Goal: Register for event/course

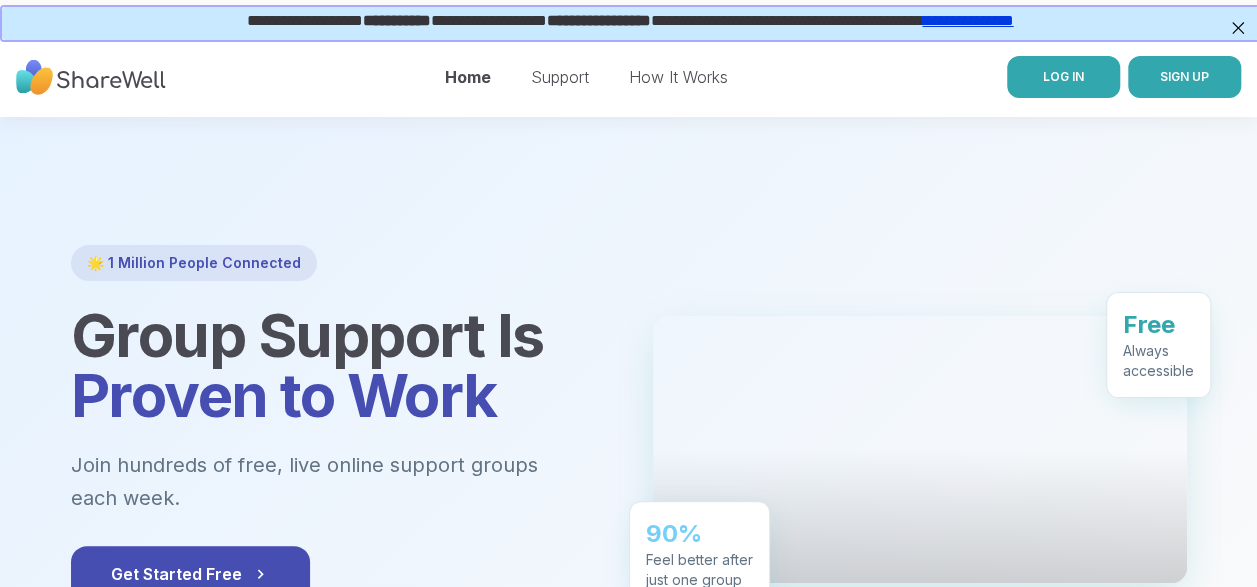
click at [1084, 86] on link "LOG IN" at bounding box center [1063, 77] width 113 height 42
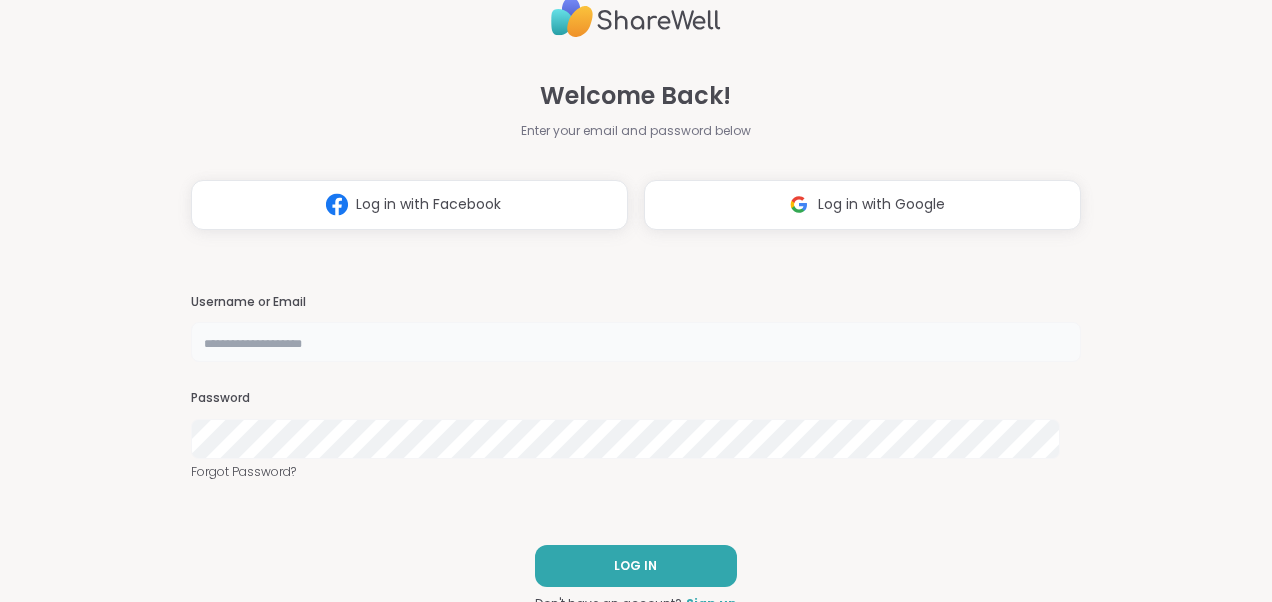
click at [295, 340] on input "text" at bounding box center [636, 342] width 890 height 40
type input "*******"
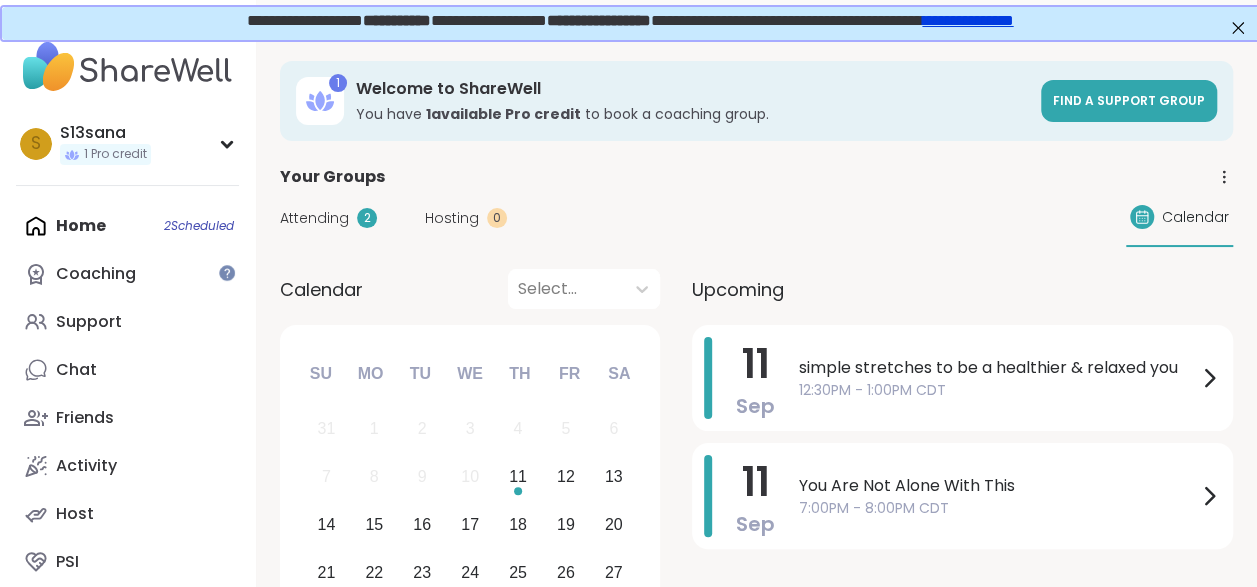
click at [82, 223] on div "Home 2 Scheduled Coaching Support Chat Friends Activity Host PSI" at bounding box center [127, 394] width 223 height 384
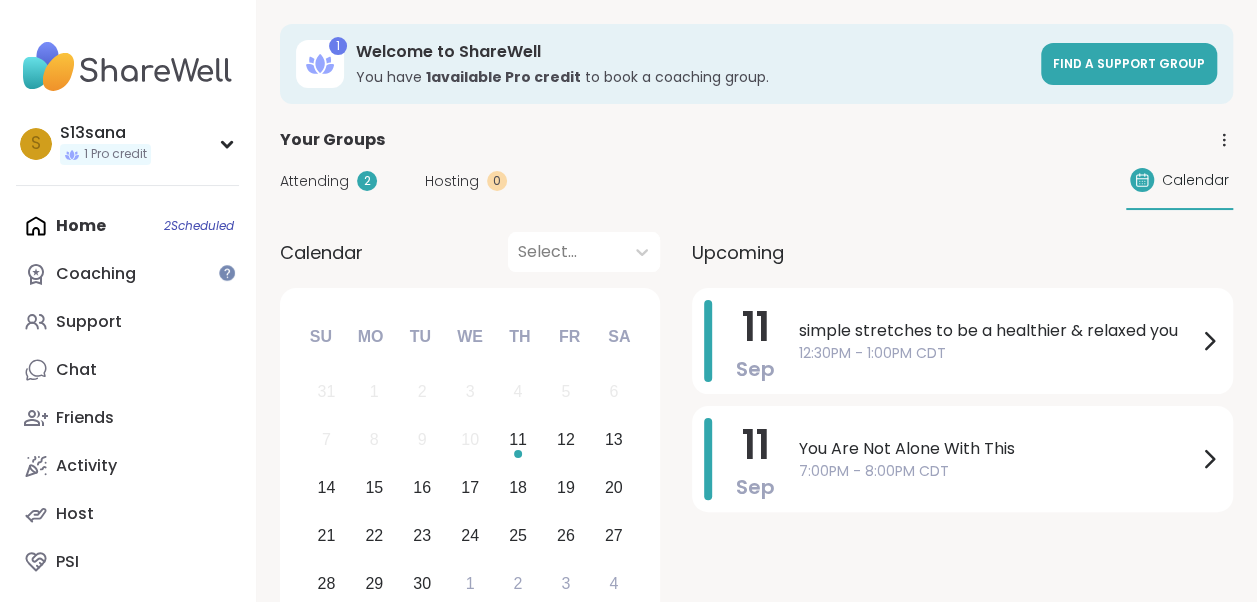
click at [849, 550] on div "[DATE] simple stretches to be a healthier & relaxed you 12:30PM - 1:00PM CDT [D…" at bounding box center [962, 462] width 541 height 349
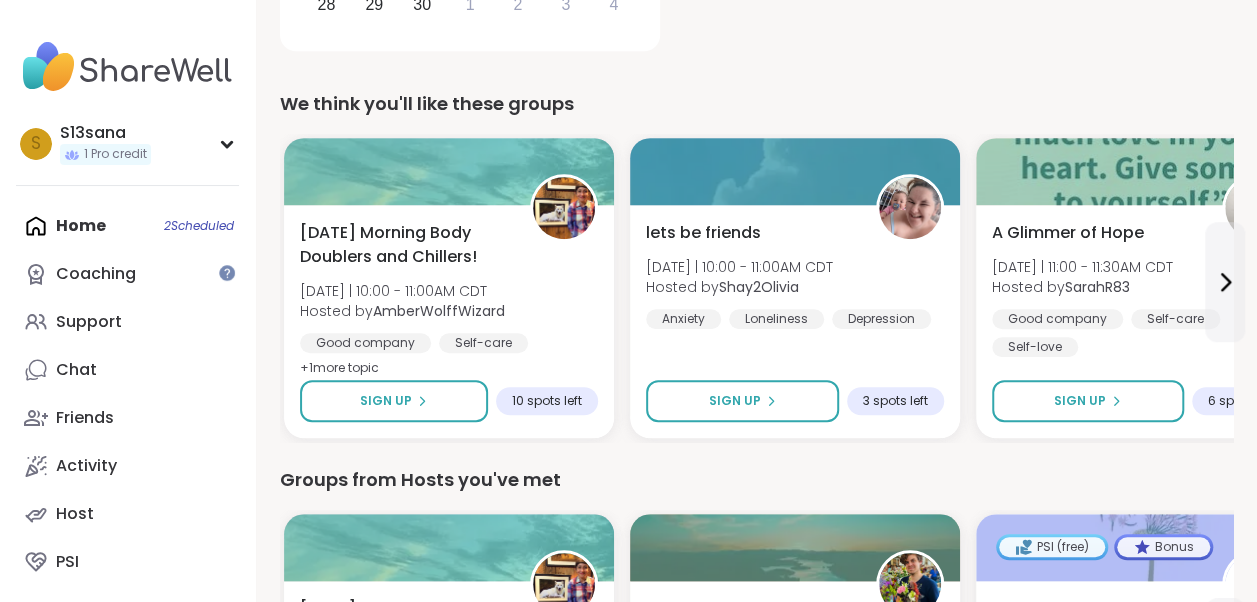
scroll to position [600, 0]
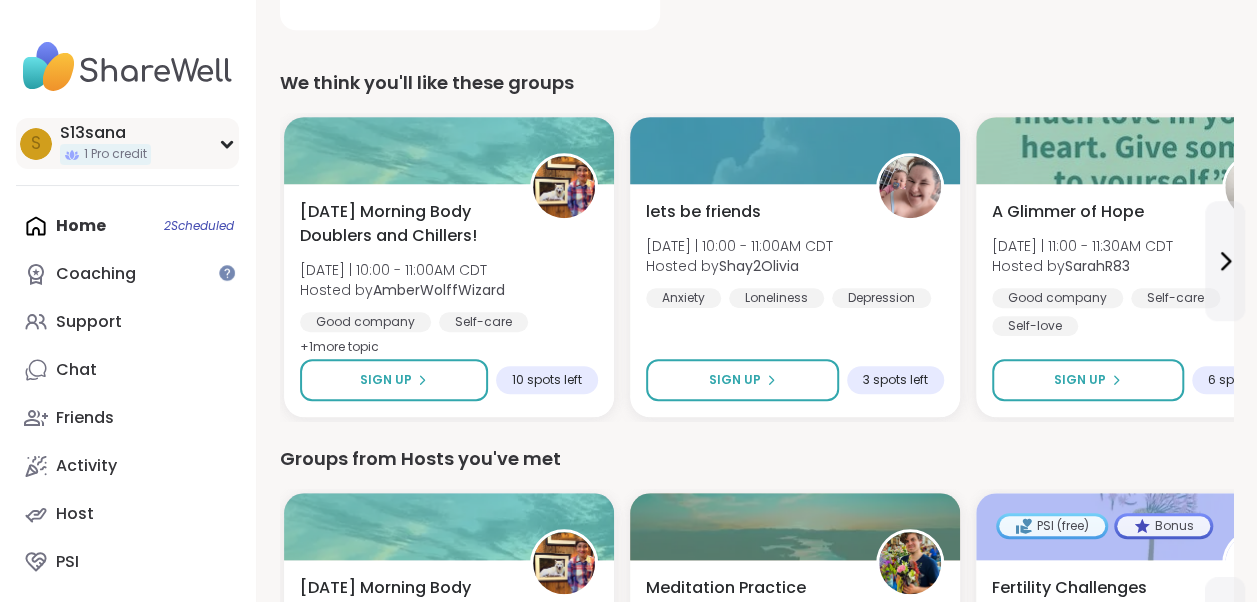
click at [235, 146] on div "S S13sana 1 Pro credit" at bounding box center [127, 143] width 223 height 51
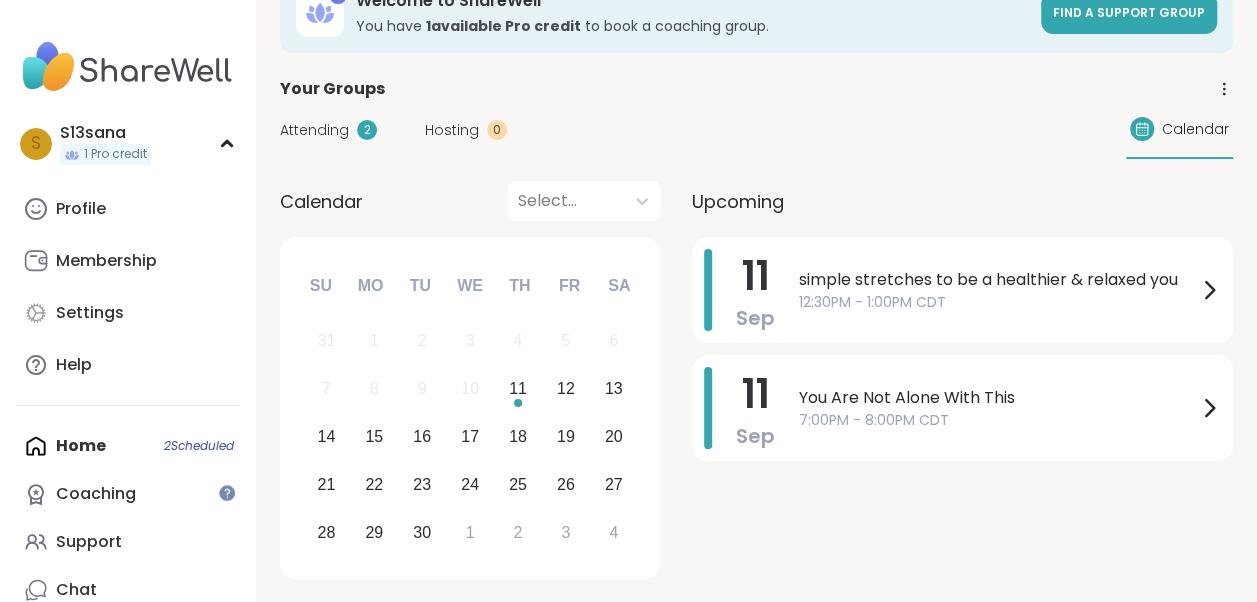
scroll to position [47, 0]
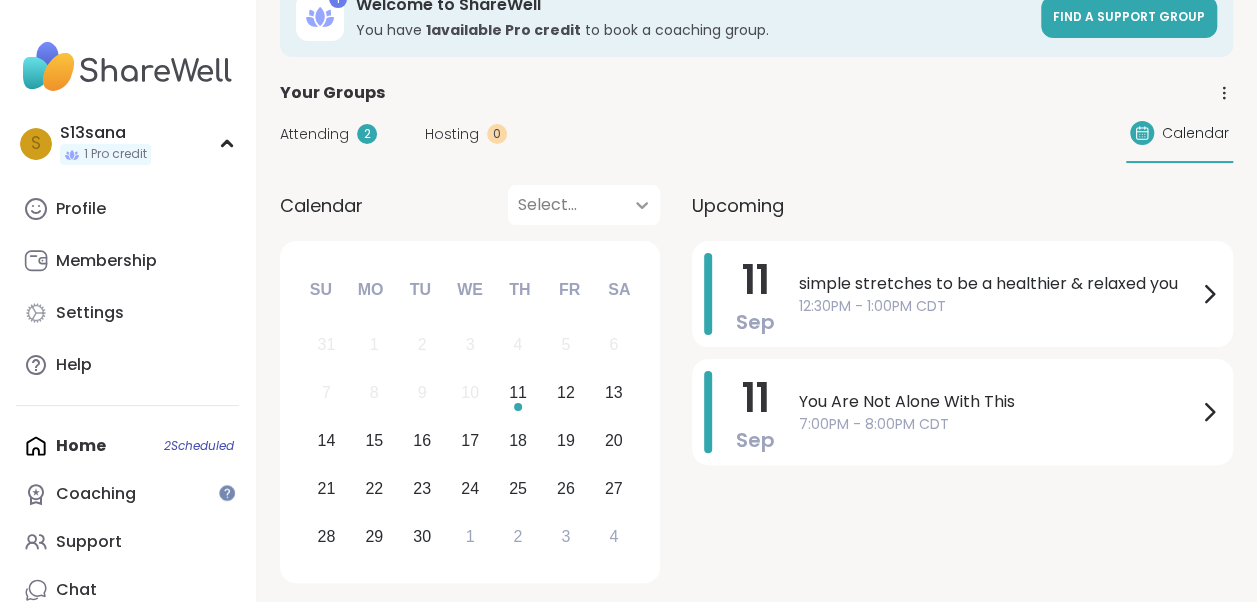
click at [645, 208] on icon at bounding box center [642, 205] width 20 height 20
click at [674, 145] on div "Attending 2 Hosting 0 Calendar" at bounding box center [756, 134] width 953 height 58
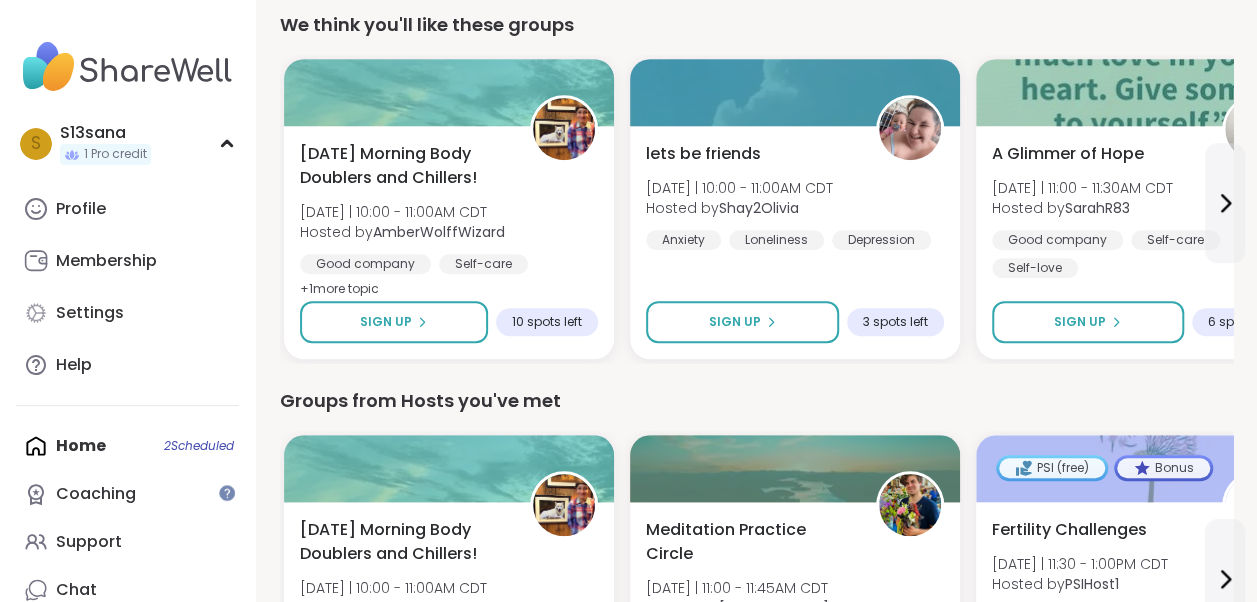
scroll to position [654, 0]
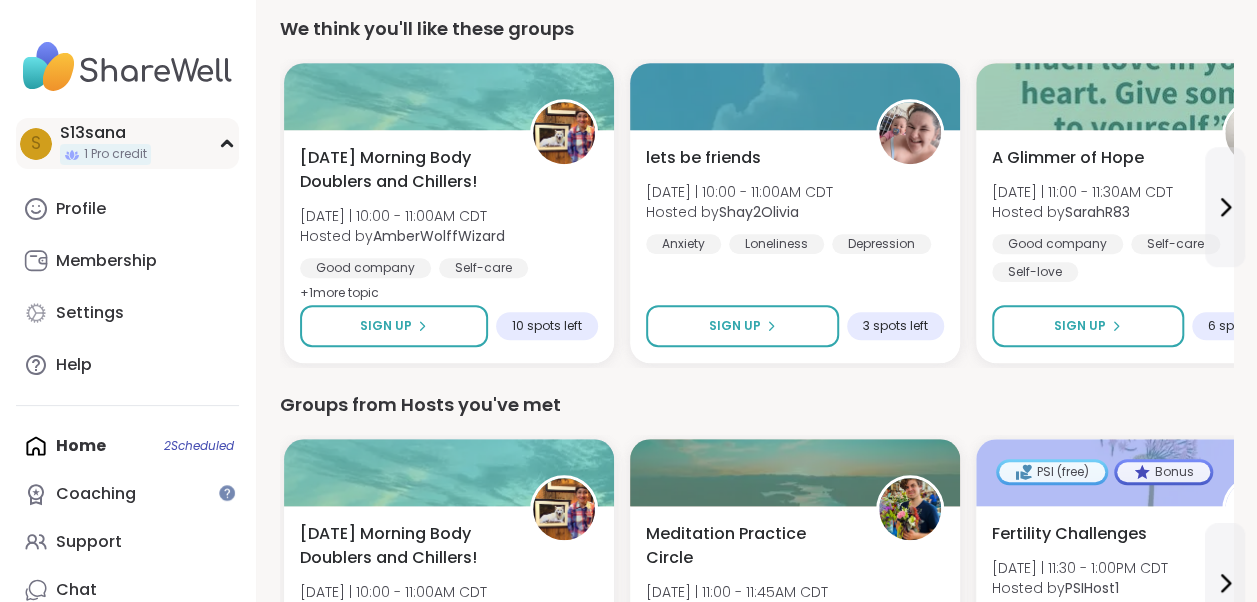
click at [222, 146] on icon at bounding box center [227, 144] width 16 height 10
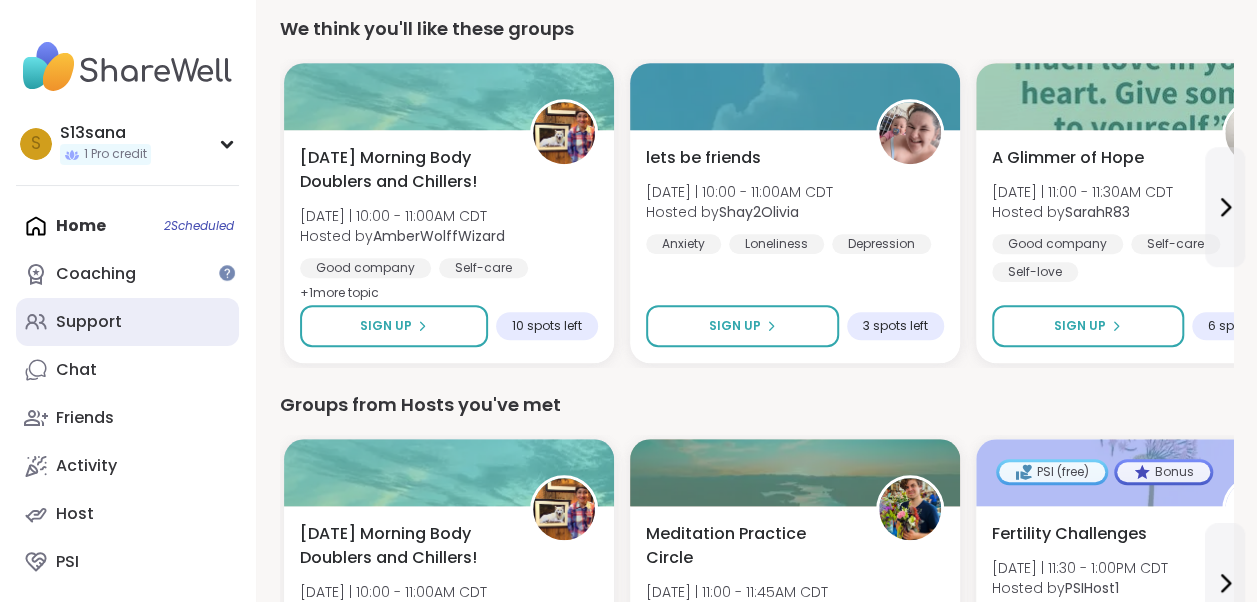
click at [117, 324] on div "Support" at bounding box center [89, 322] width 66 height 22
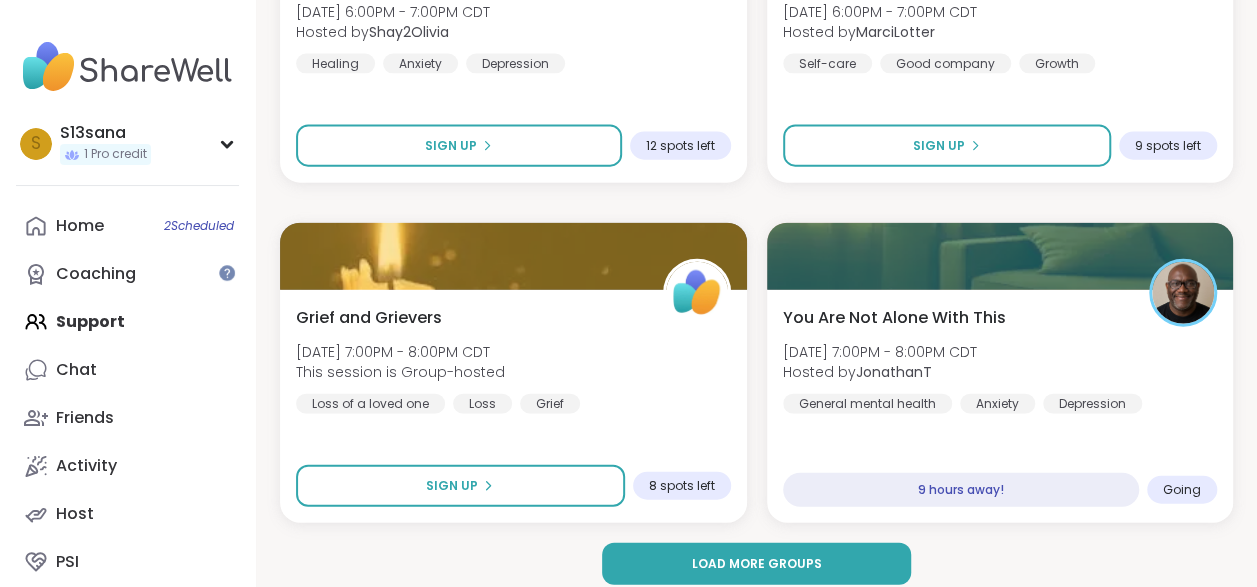
scroll to position [5997, 0]
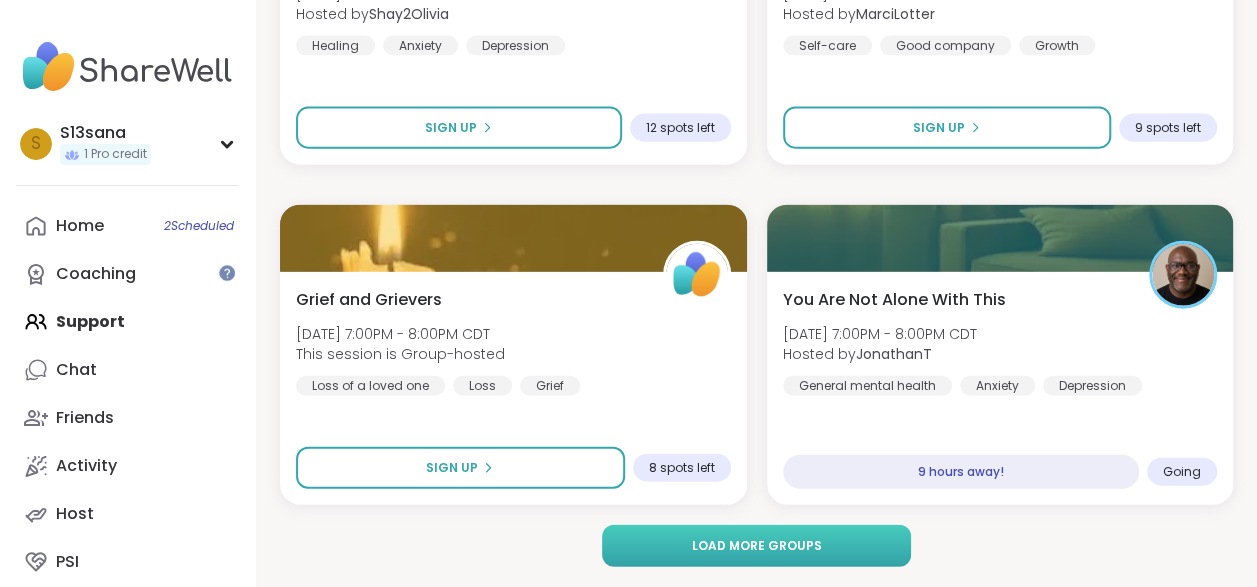
click at [851, 558] on button "Load more groups" at bounding box center [757, 546] width 310 height 42
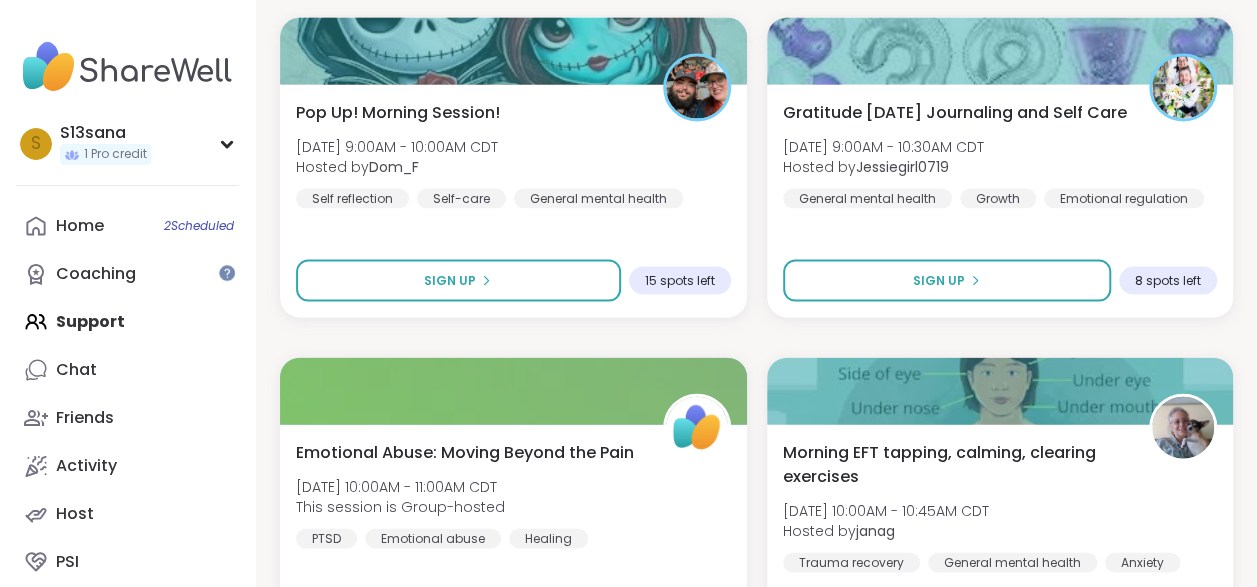
scroll to position [9729, 0]
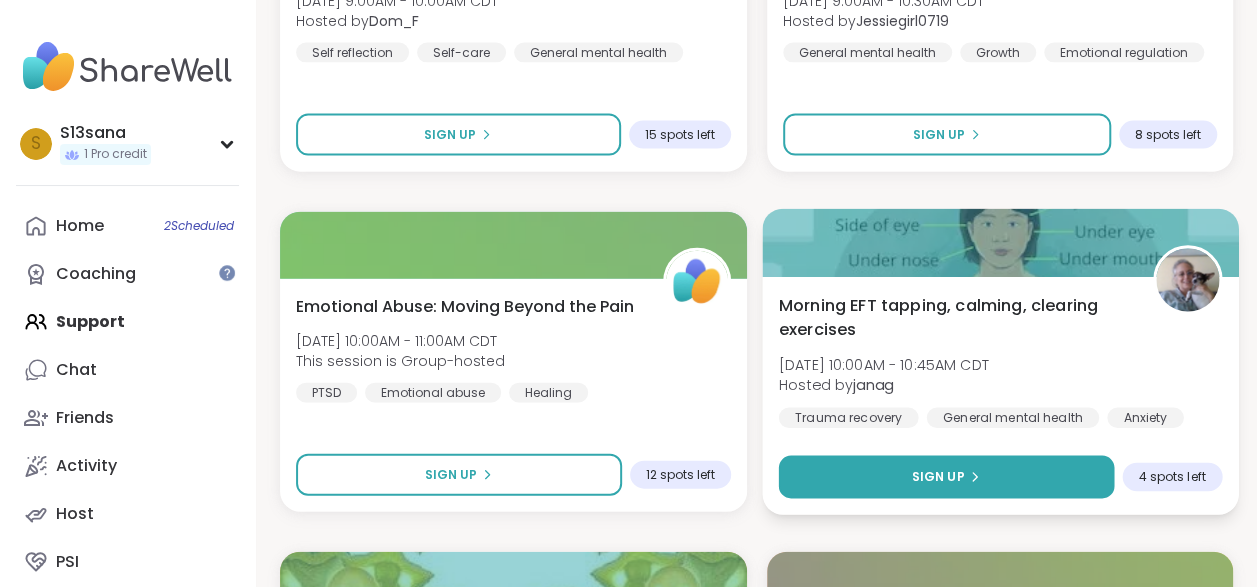
click at [1016, 472] on button "Sign Up" at bounding box center [945, 477] width 335 height 43
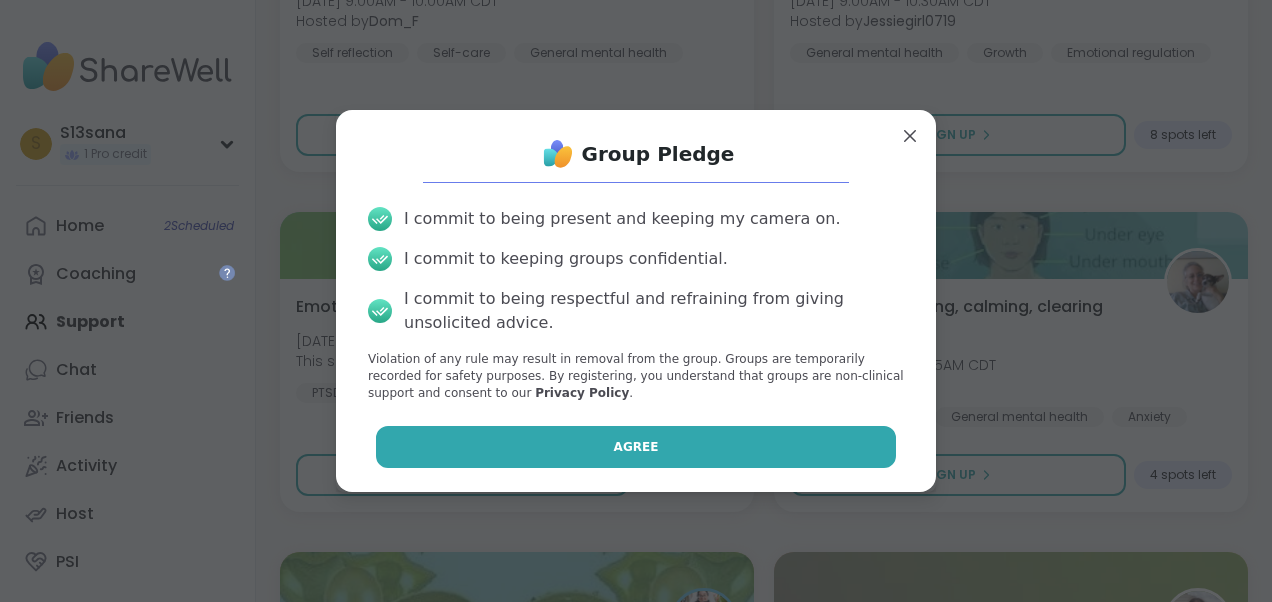
click at [736, 436] on button "Agree" at bounding box center [636, 447] width 521 height 42
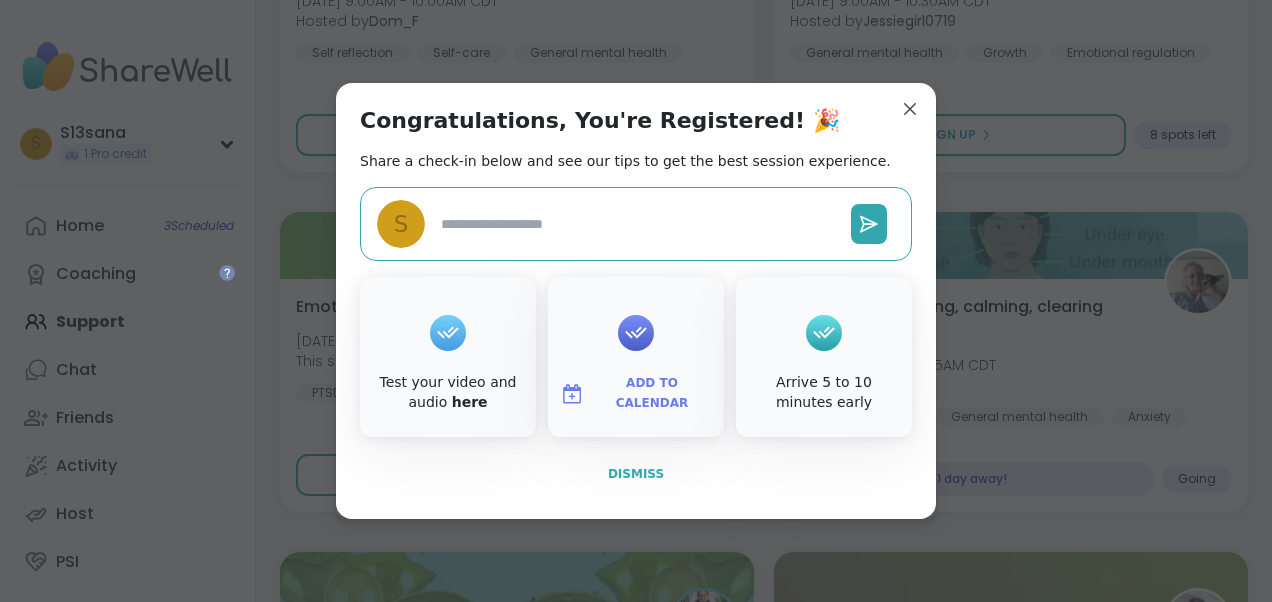
click at [619, 473] on span "Dismiss" at bounding box center [636, 474] width 56 height 14
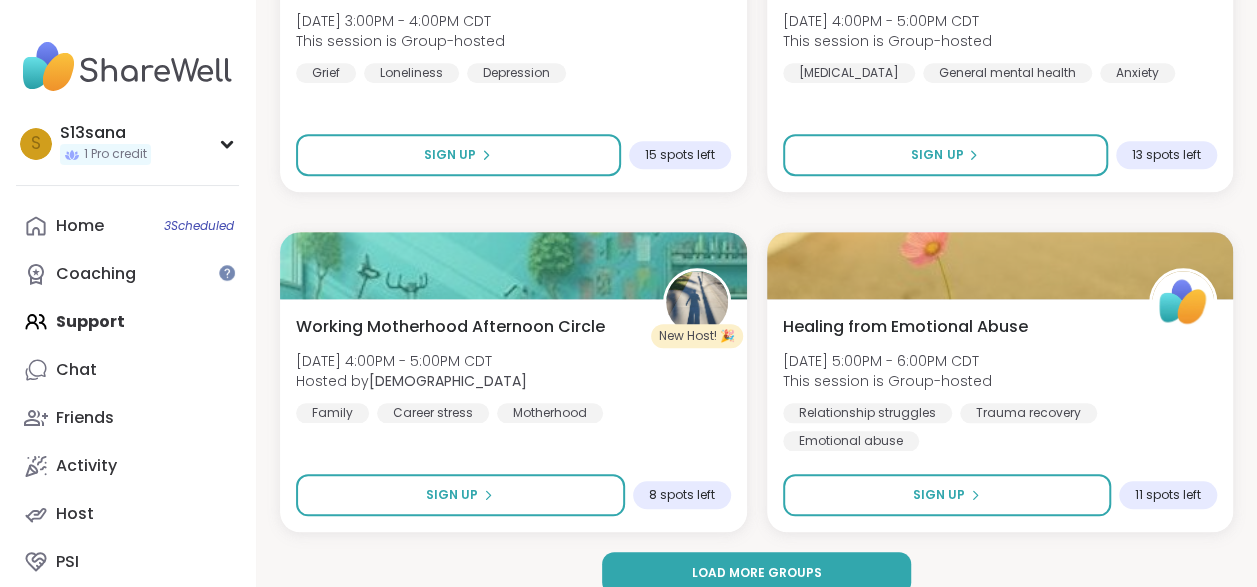
scroll to position [12116, 0]
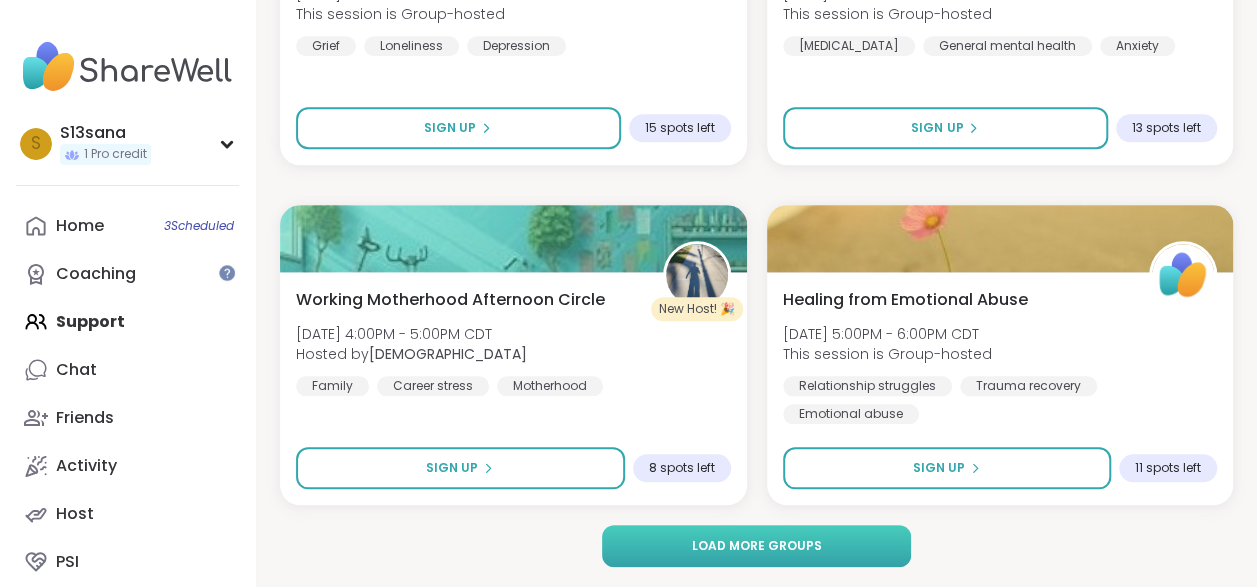
click at [733, 545] on span "Load more groups" at bounding box center [756, 546] width 130 height 18
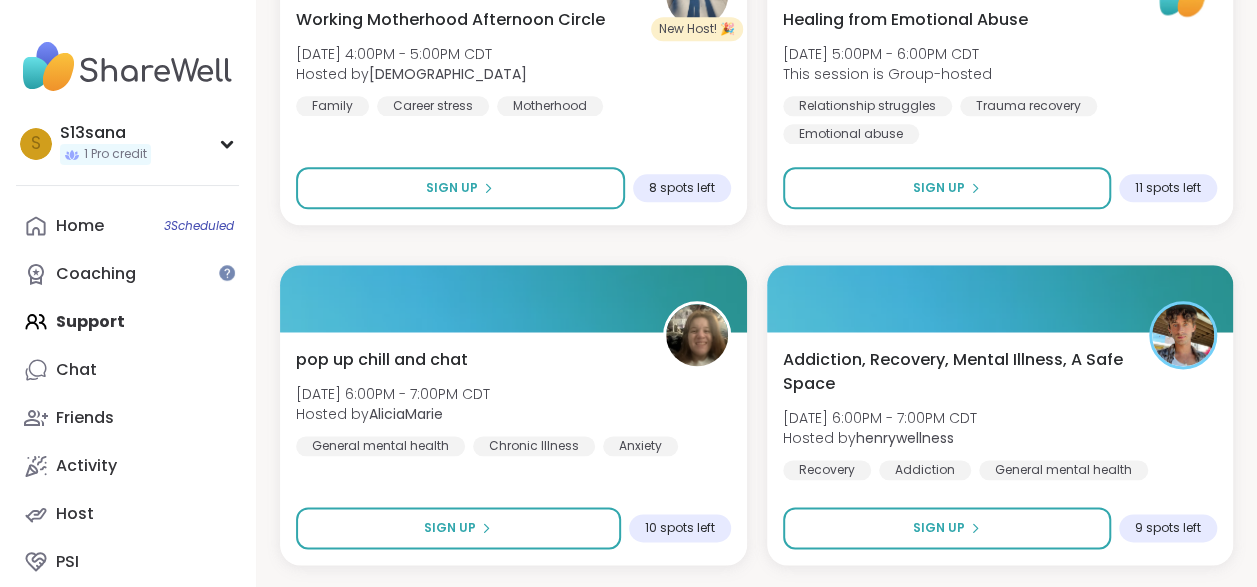
scroll to position [12476, 0]
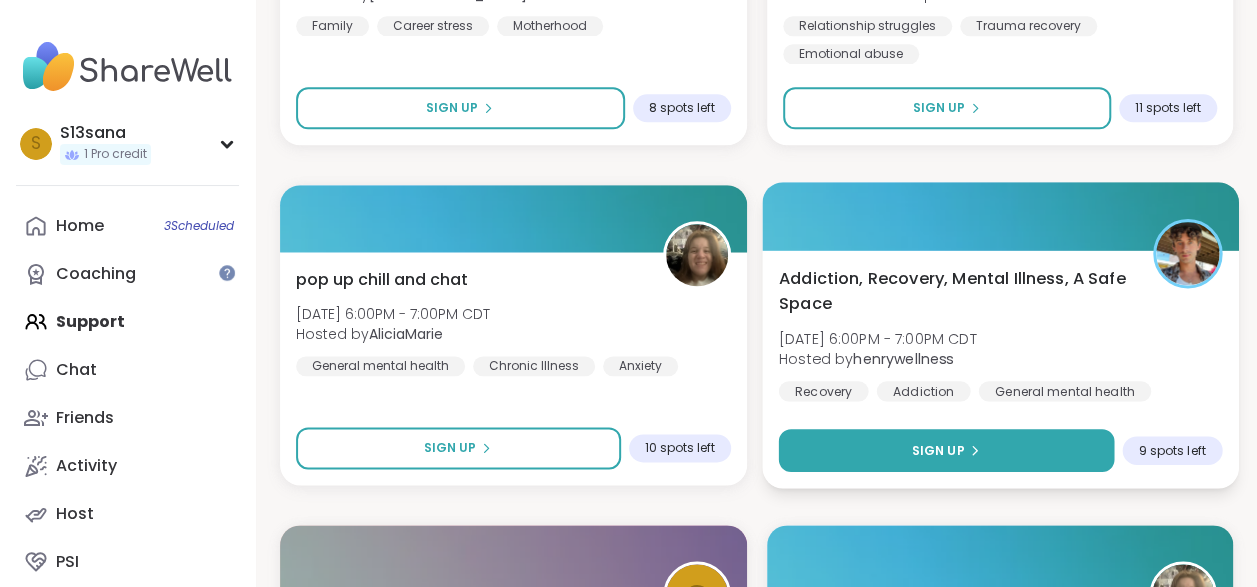
click at [1020, 454] on button "Sign Up" at bounding box center [945, 450] width 335 height 43
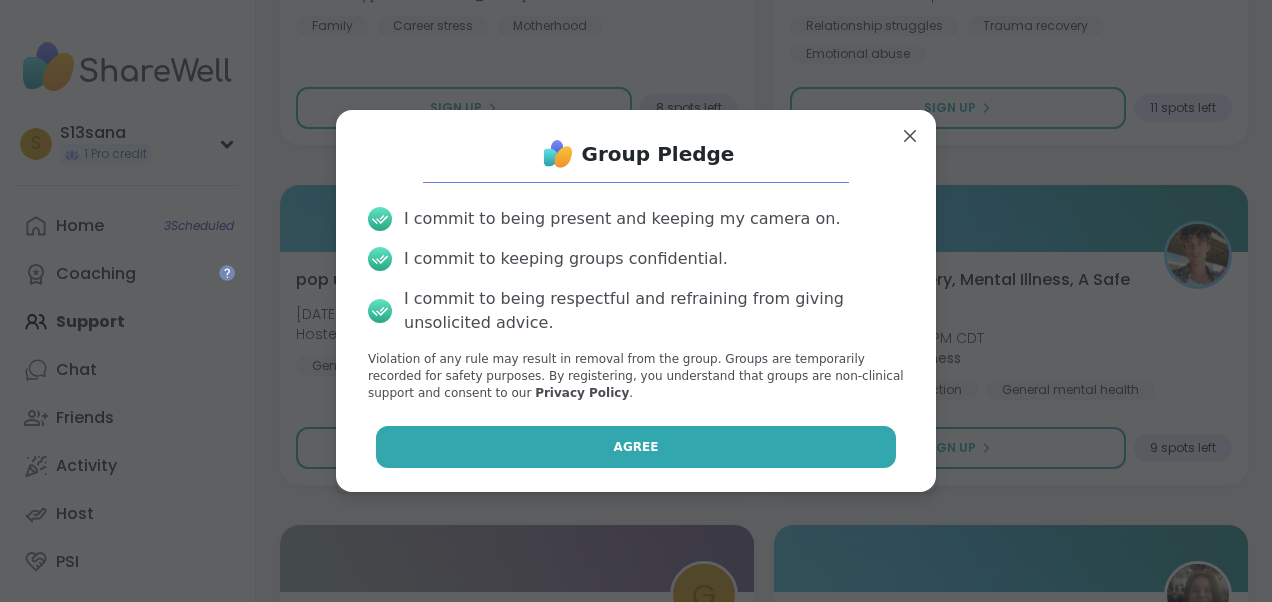
click at [732, 442] on button "Agree" at bounding box center [636, 447] width 521 height 42
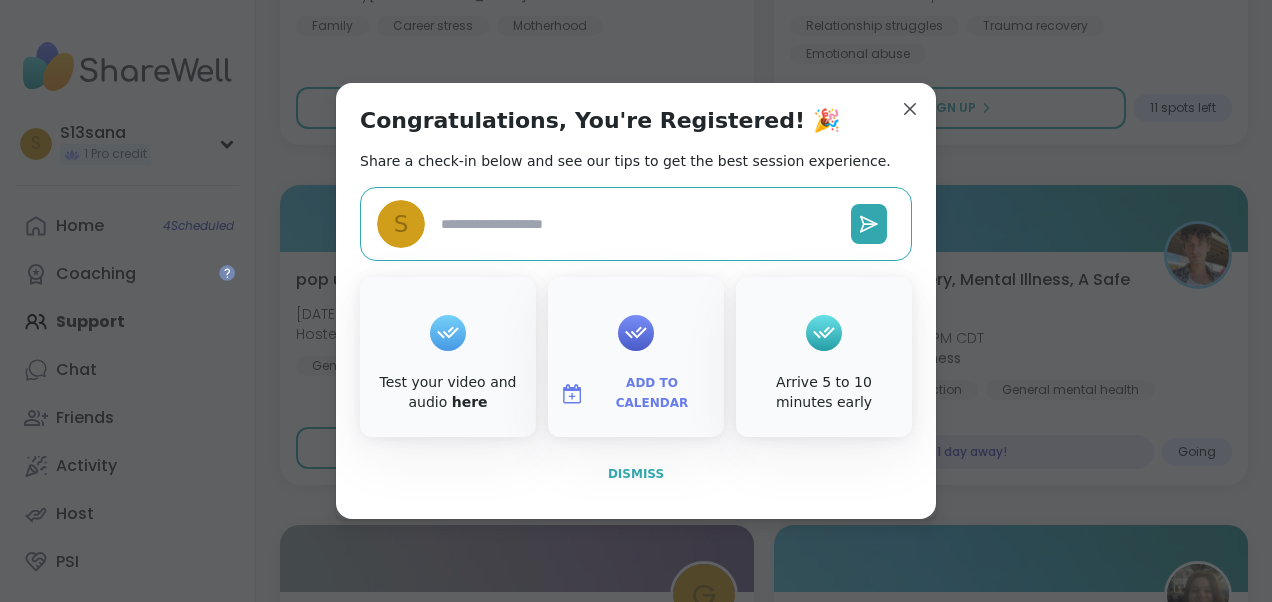
click at [642, 470] on span "Dismiss" at bounding box center [636, 474] width 56 height 14
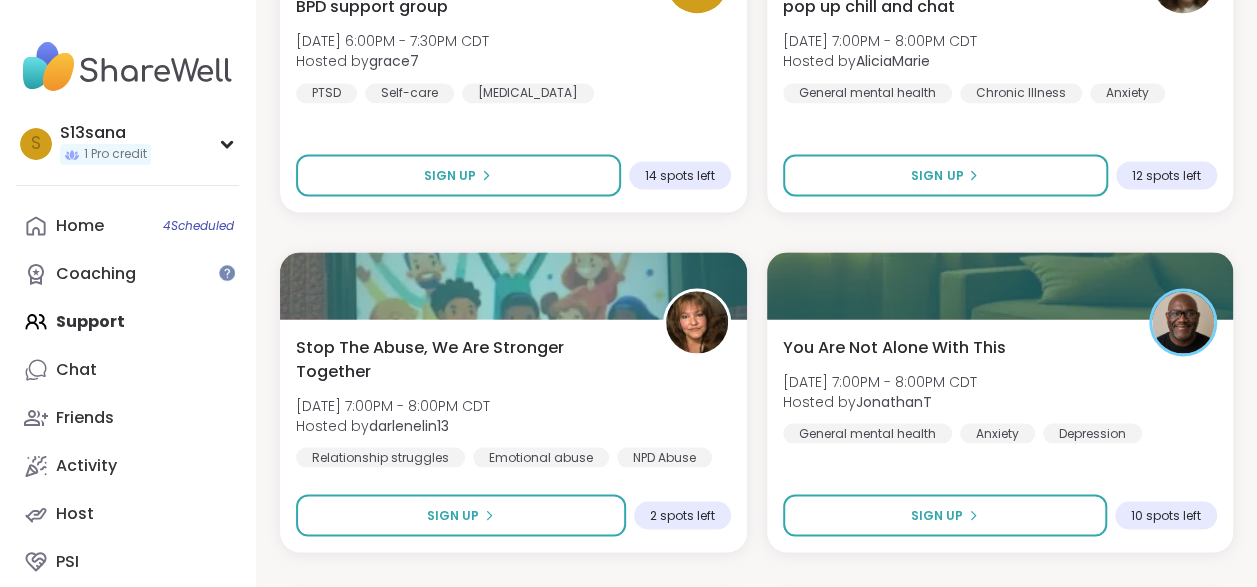
scroll to position [13169, 0]
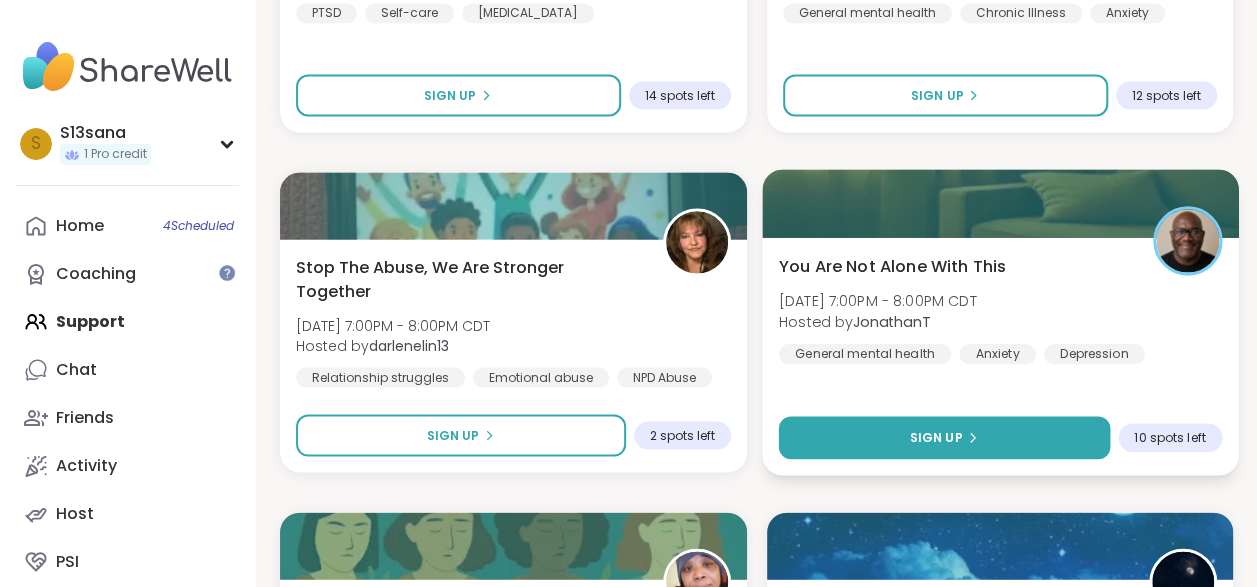
click at [980, 440] on button "Sign Up" at bounding box center [943, 437] width 331 height 43
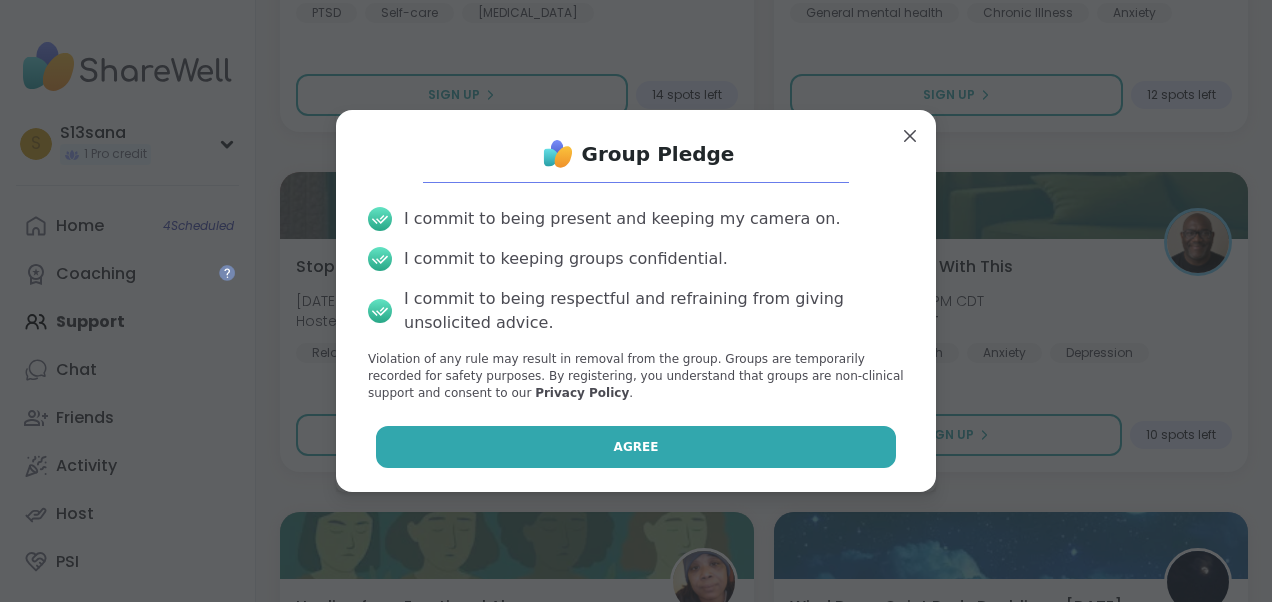
click at [614, 444] on span "Agree" at bounding box center [636, 447] width 45 height 18
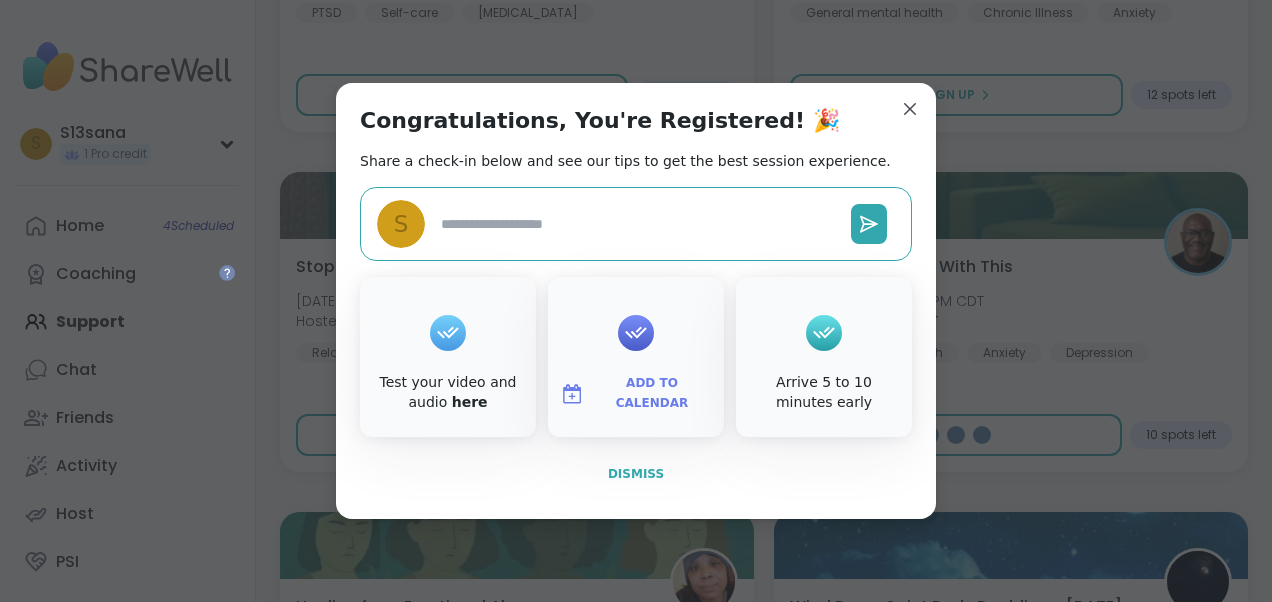
type textarea "*"
click at [628, 469] on span "Dismiss" at bounding box center [636, 474] width 56 height 14
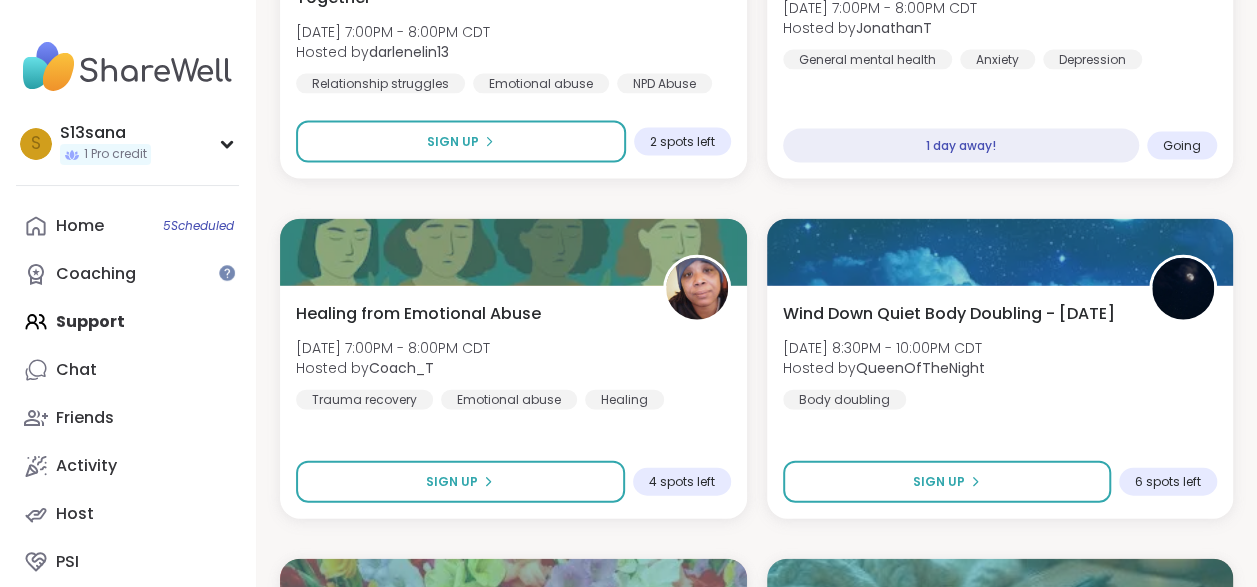
scroll to position [13541, 0]
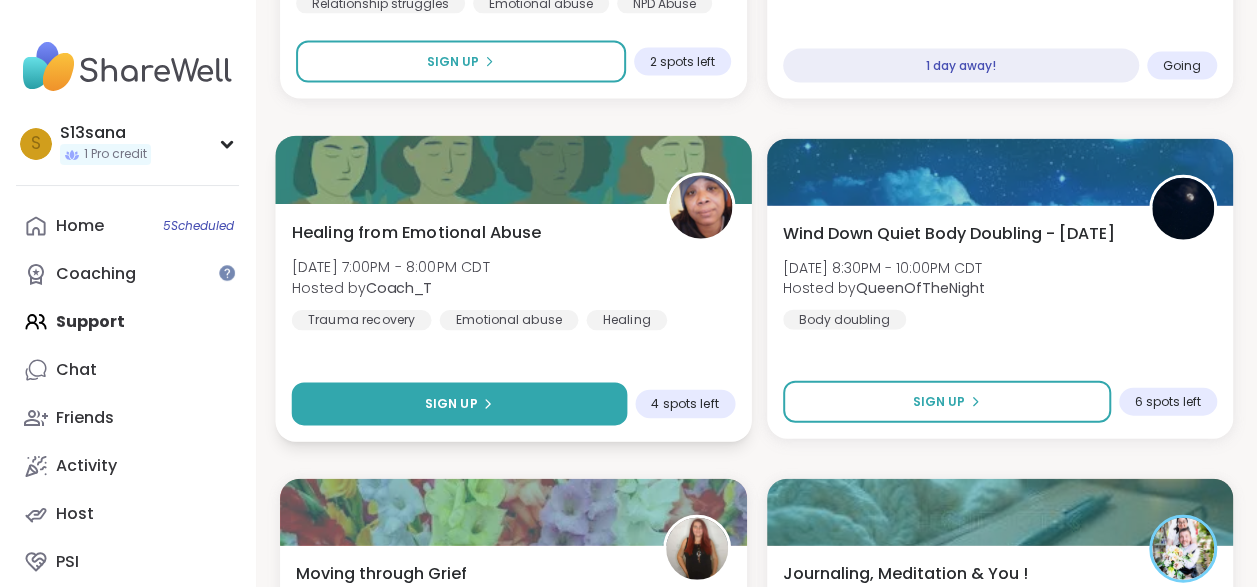
click at [432, 417] on button "Sign Up" at bounding box center [459, 404] width 335 height 43
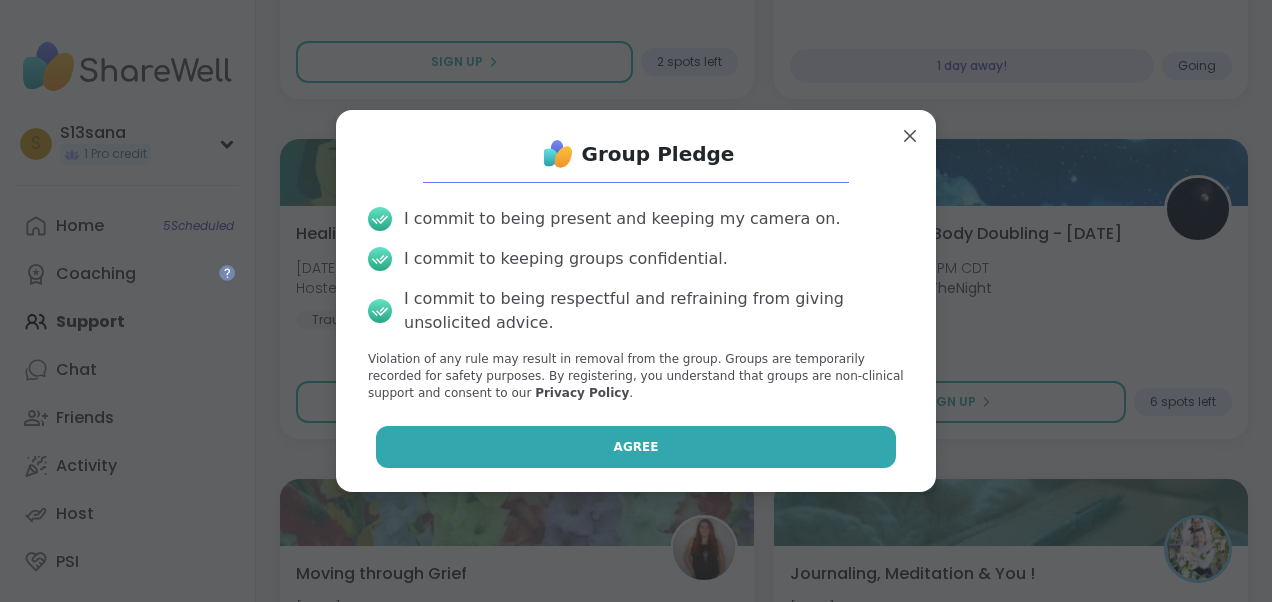
click at [563, 459] on button "Agree" at bounding box center [636, 447] width 521 height 42
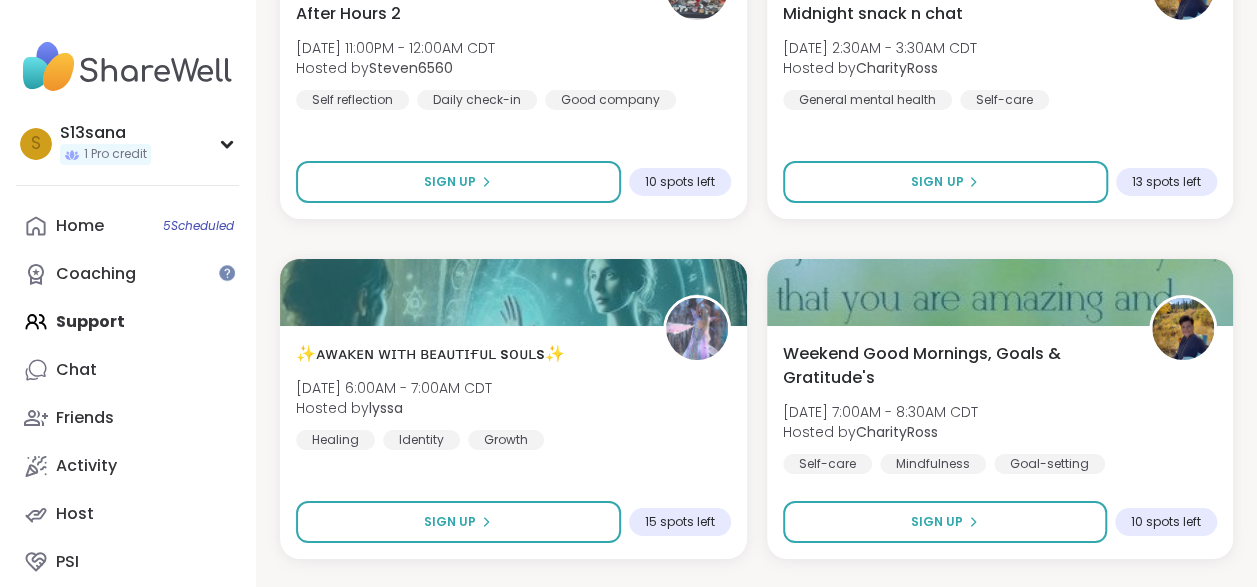
scroll to position [14794, 0]
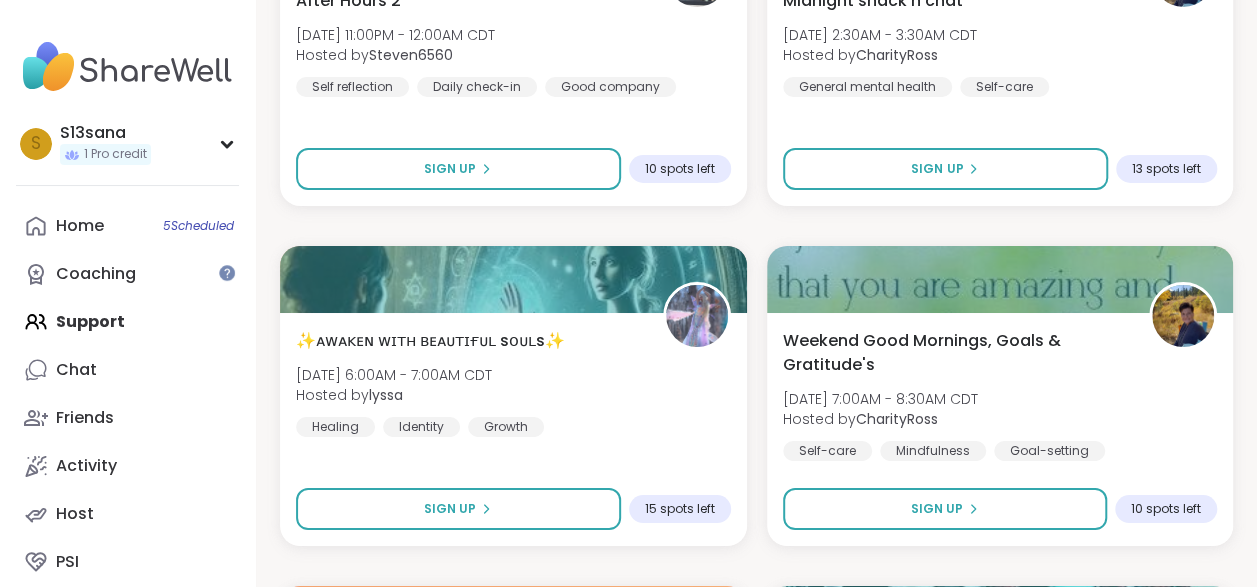
drag, startPoint x: 1039, startPoint y: 523, endPoint x: 550, endPoint y: 570, distance: 491.1
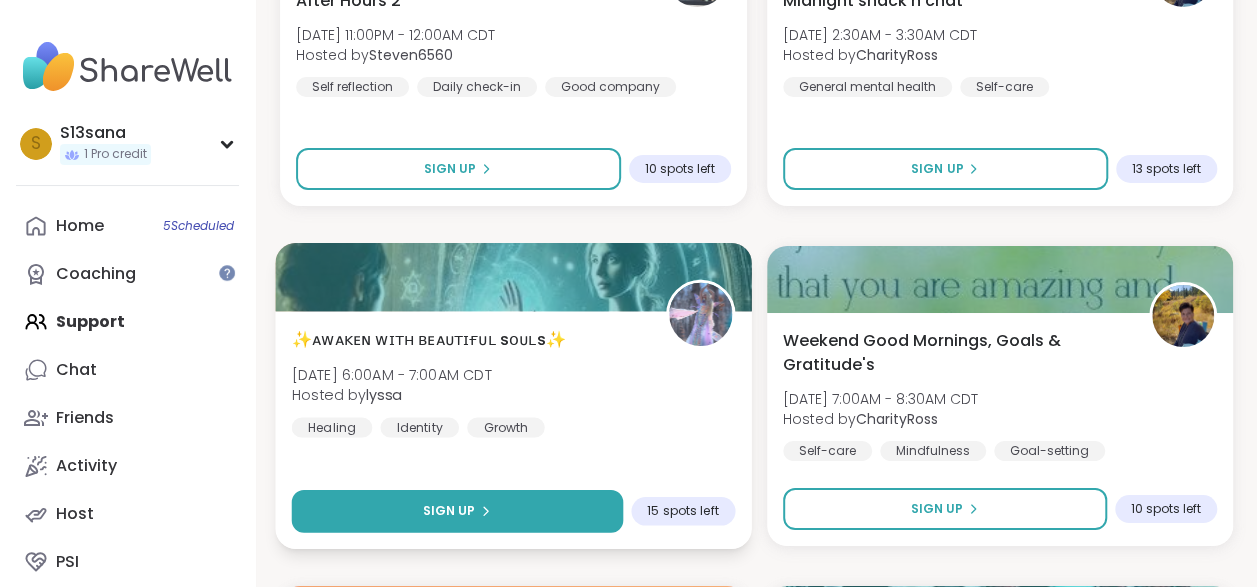
click at [511, 526] on button "Sign Up" at bounding box center [457, 511] width 331 height 43
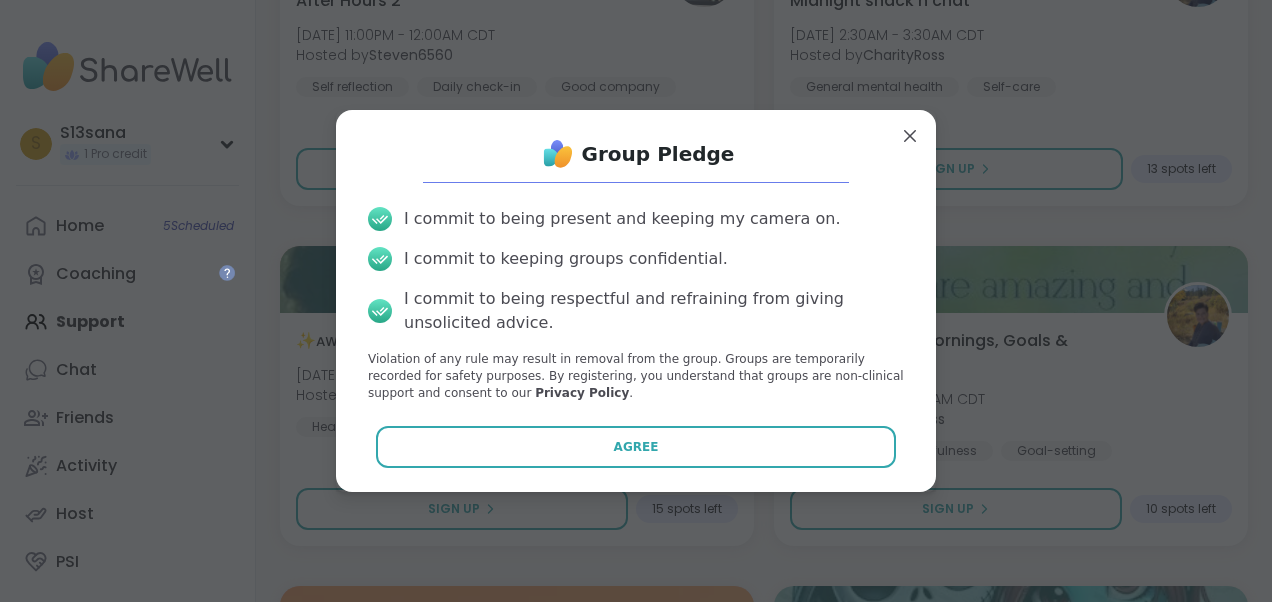
click at [493, 462] on button "Agree" at bounding box center [636, 447] width 521 height 42
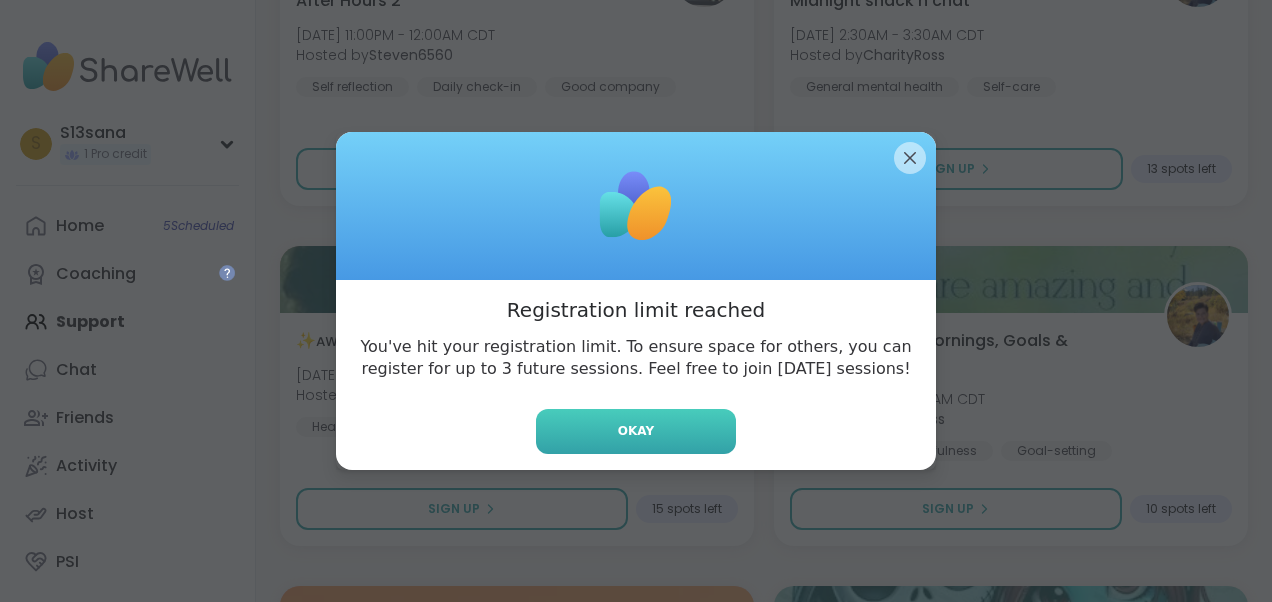
click at [590, 439] on button "Okay" at bounding box center [636, 431] width 200 height 45
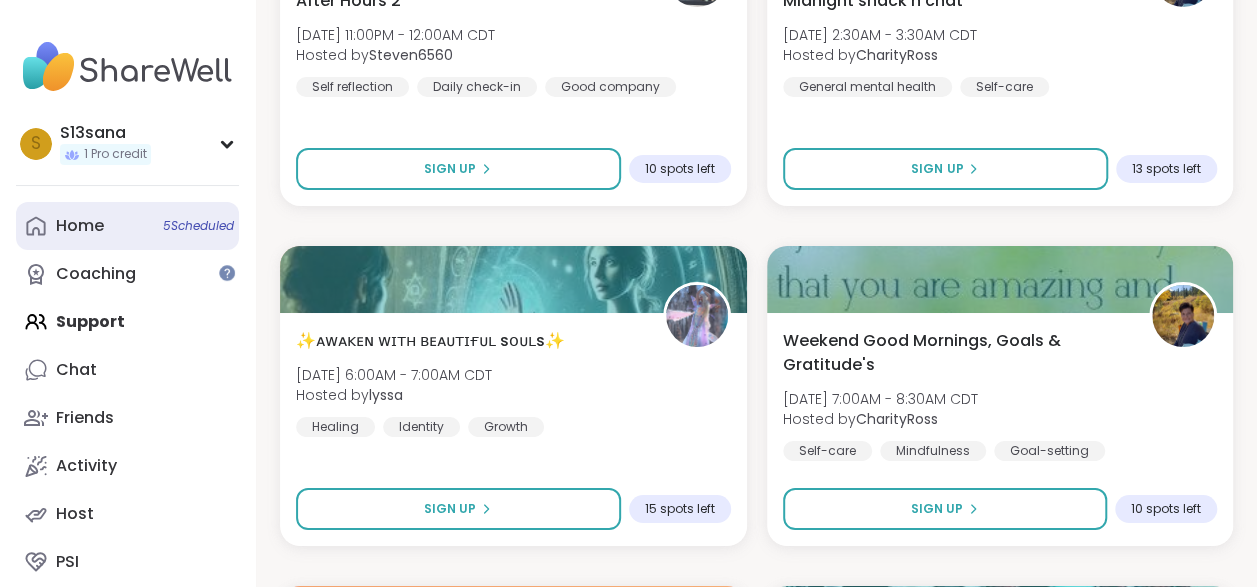
click at [49, 218] on link "Home 5 Scheduled" at bounding box center [127, 226] width 223 height 48
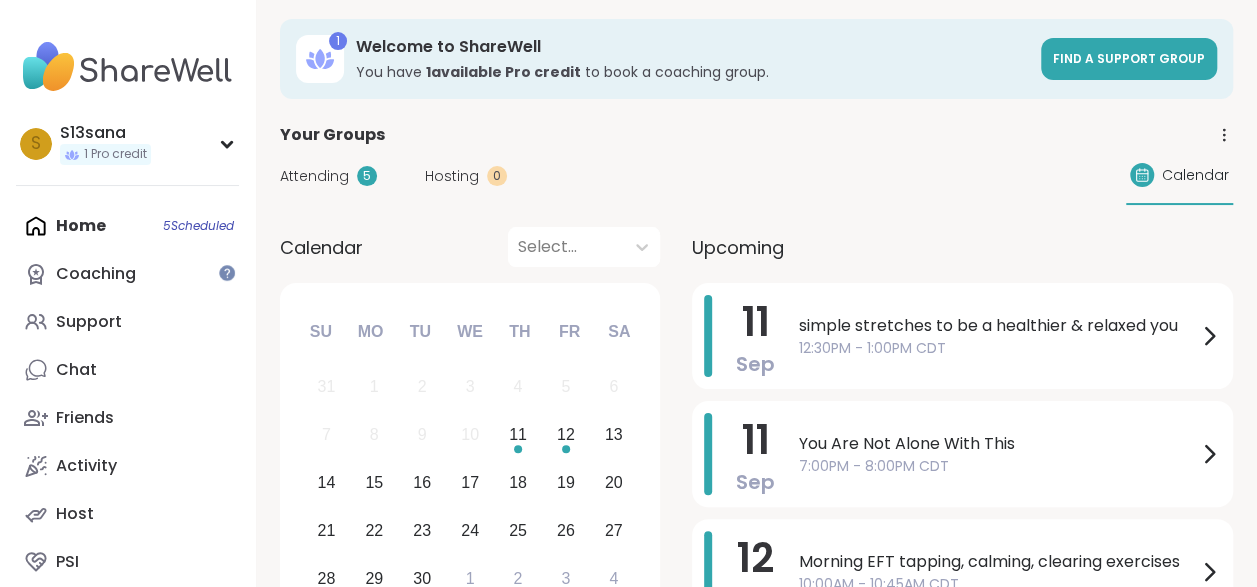
scroll to position [63, 0]
